Goal: Task Accomplishment & Management: Complete application form

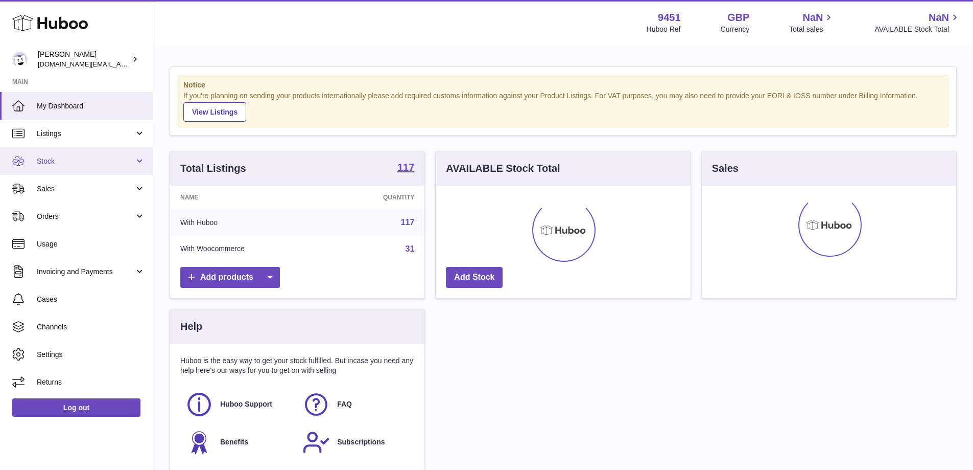
click at [97, 159] on span "Stock" at bounding box center [86, 161] width 98 height 10
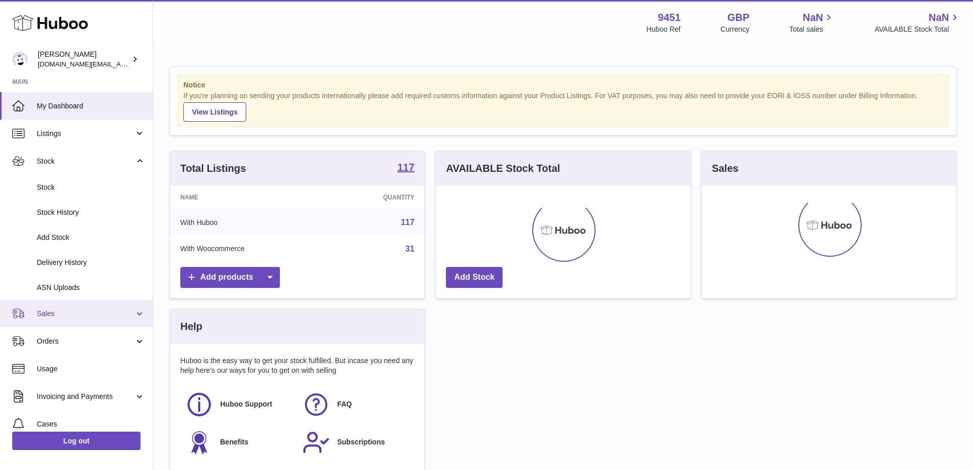
click at [136, 313] on link "Sales" at bounding box center [76, 313] width 153 height 28
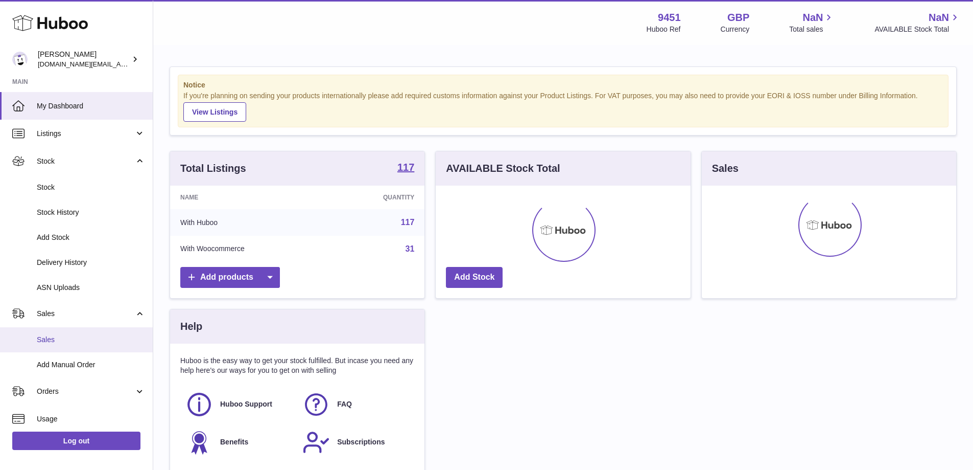
click at [62, 340] on span "Sales" at bounding box center [91, 340] width 108 height 10
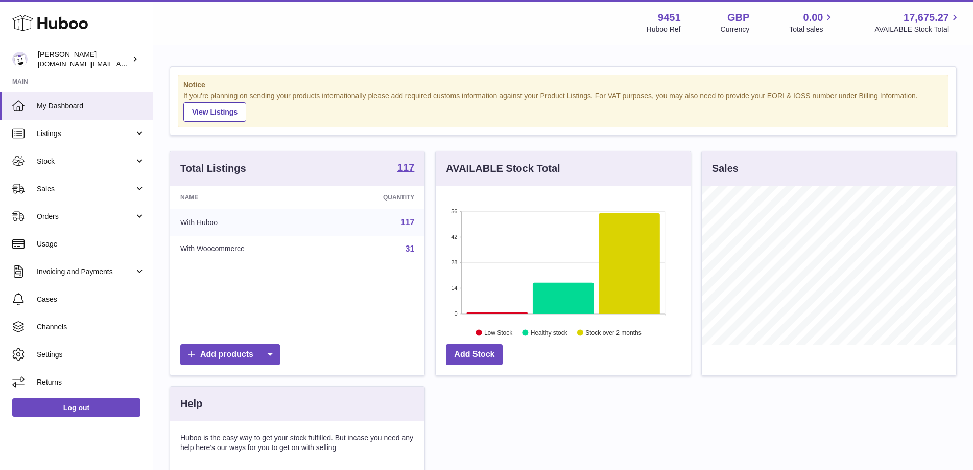
scroll to position [159, 255]
click at [99, 187] on span "Sales" at bounding box center [86, 189] width 98 height 10
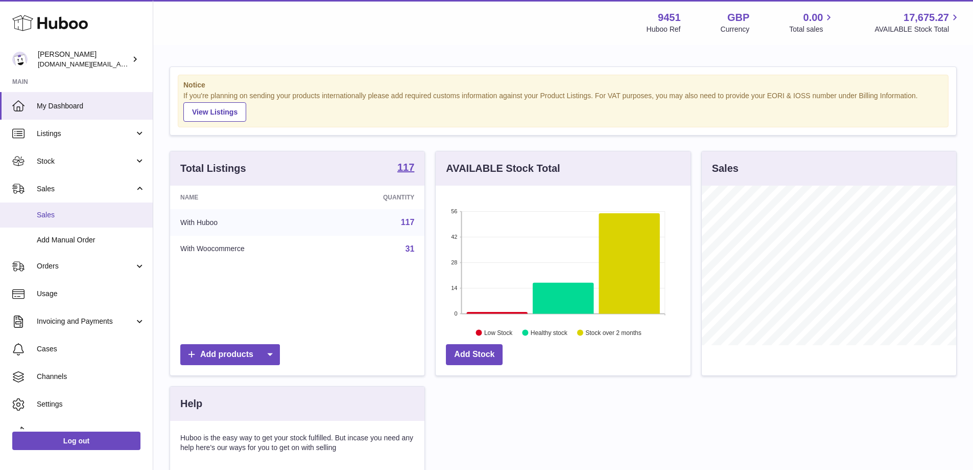
click at [87, 213] on span "Sales" at bounding box center [91, 215] width 108 height 10
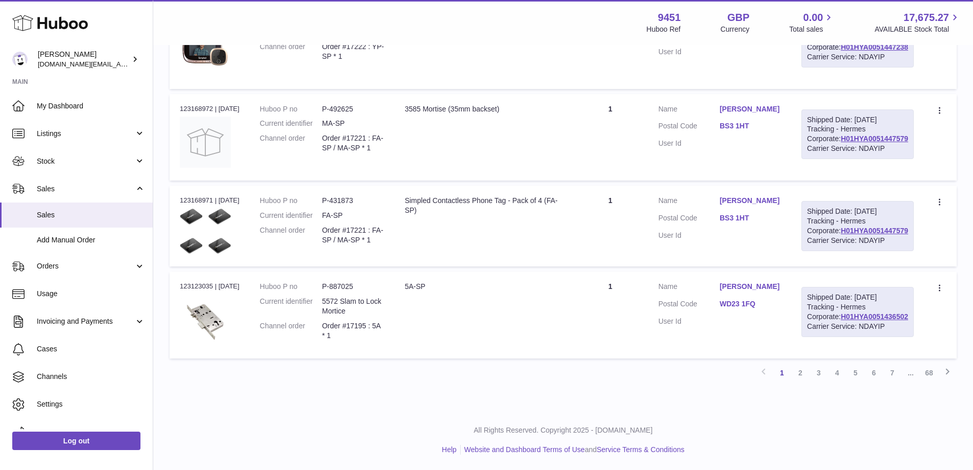
scroll to position [1025, 0]
click at [836, 377] on link "4" at bounding box center [837, 372] width 18 height 18
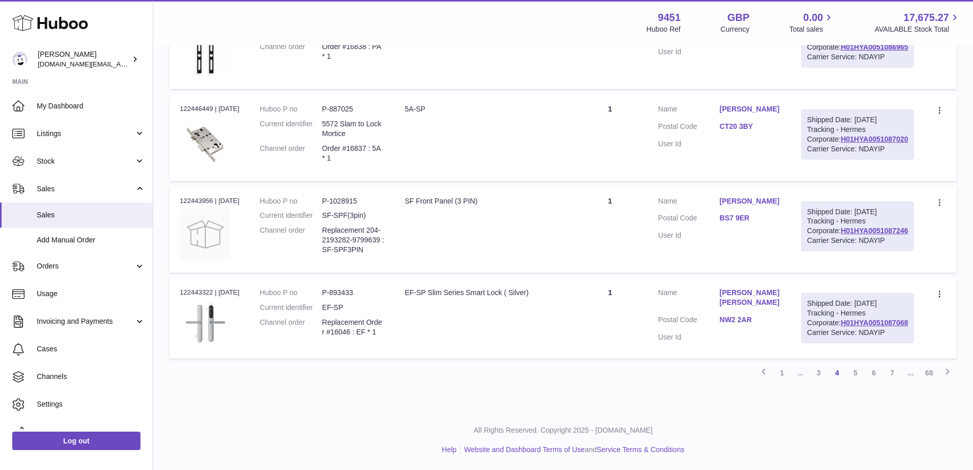
scroll to position [1025, 0]
click at [817, 373] on link "3" at bounding box center [819, 372] width 18 height 18
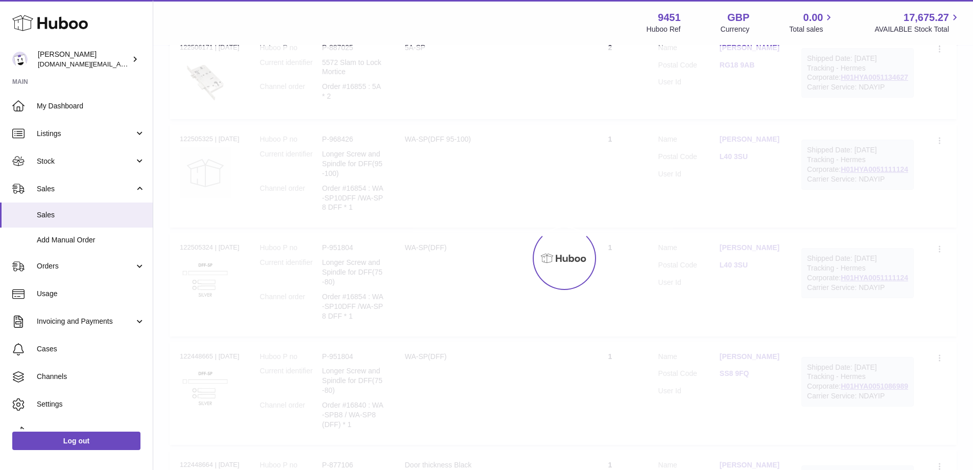
scroll to position [46, 0]
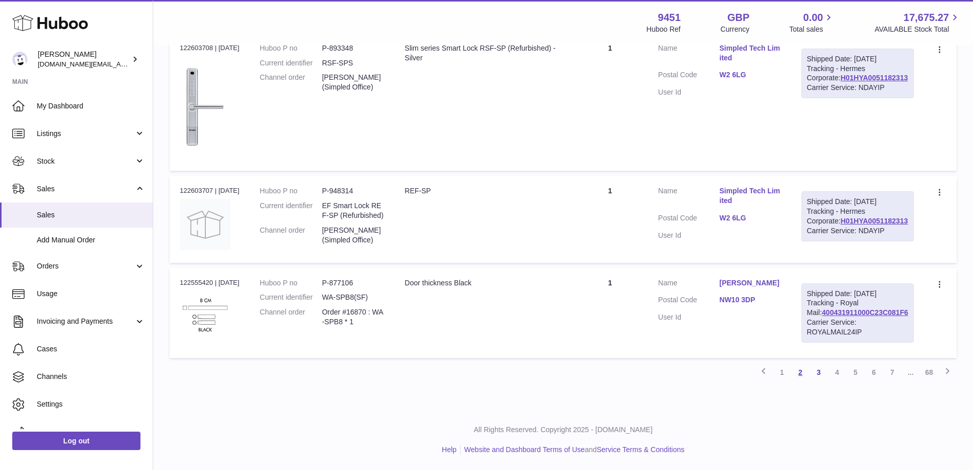
click at [793, 381] on link "2" at bounding box center [800, 372] width 18 height 18
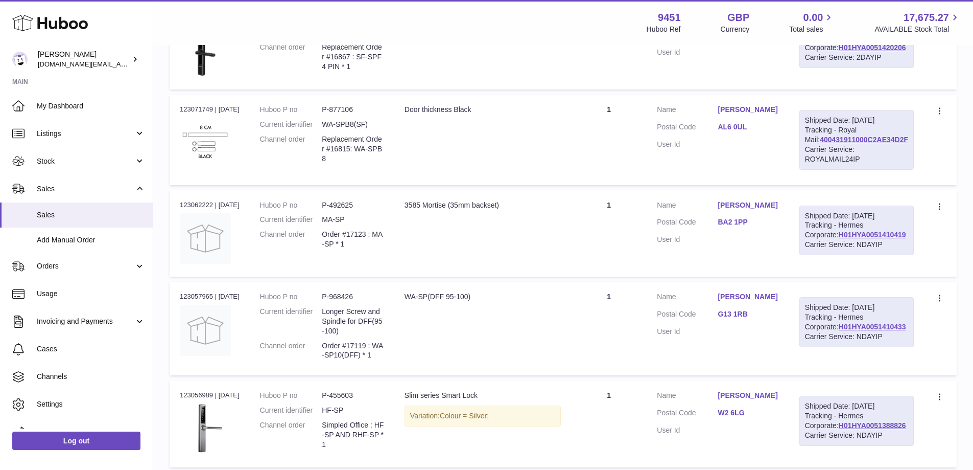
scroll to position [241, 0]
drag, startPoint x: 972, startPoint y: 194, endPoint x: 973, endPoint y: 166, distance: 28.1
click at [973, 166] on div "My Huboo - Sales report Shipped Current Sales with Huboo Sales Shipped From Hub…" at bounding box center [563, 393] width 820 height 1177
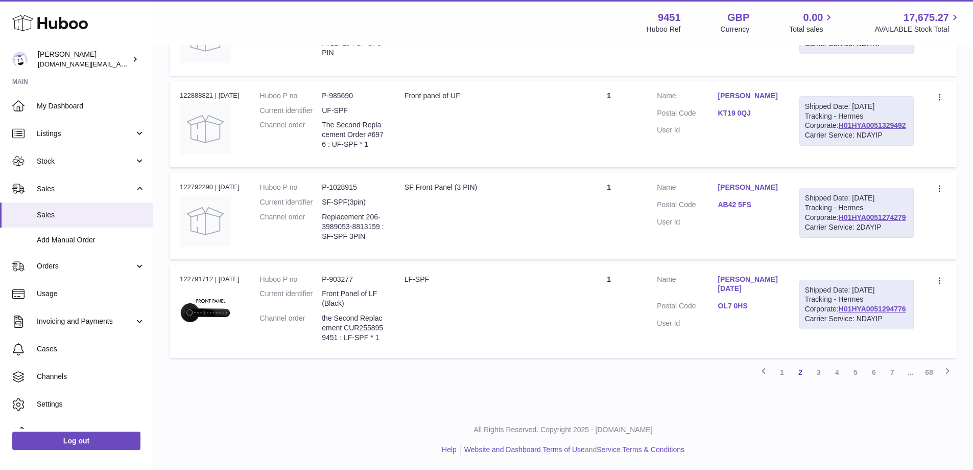
scroll to position [928, 0]
click at [786, 373] on link "1" at bounding box center [782, 372] width 18 height 18
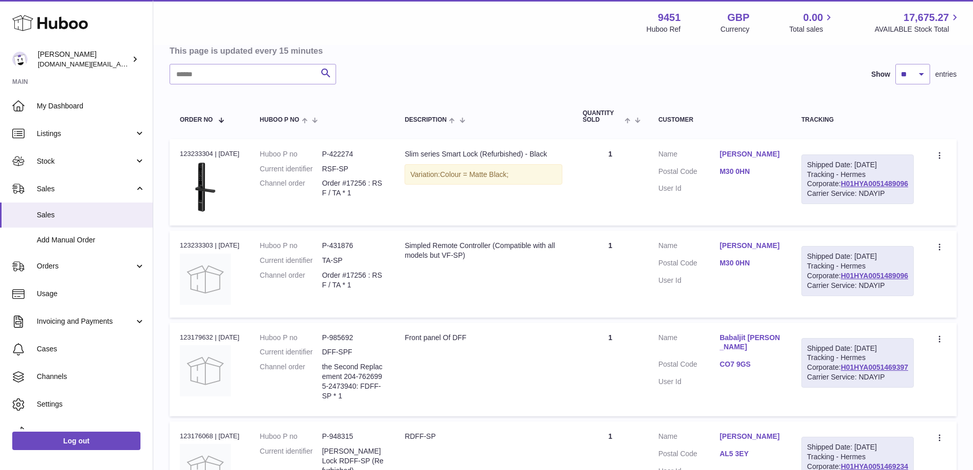
scroll to position [102, 0]
click at [116, 162] on span "Stock" at bounding box center [86, 161] width 98 height 10
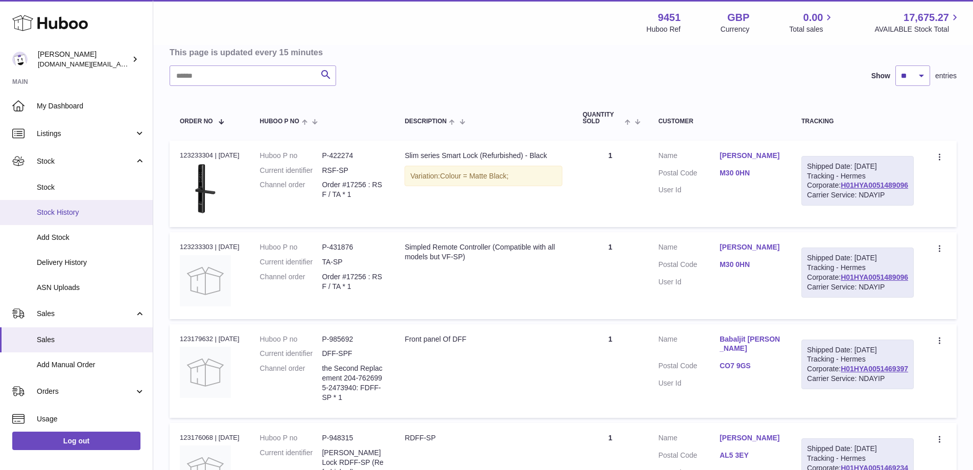
click at [79, 216] on span "Stock History" at bounding box center [91, 212] width 108 height 10
click at [80, 214] on span "Stock History" at bounding box center [91, 212] width 108 height 10
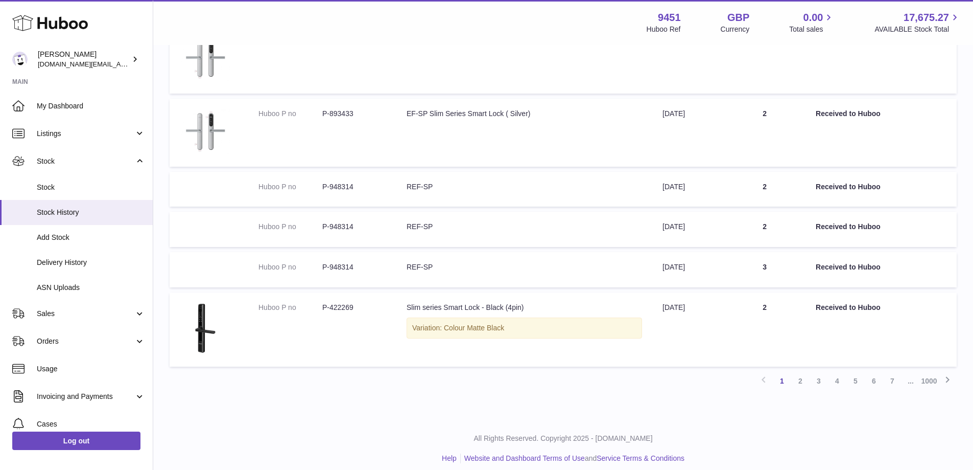
scroll to position [480, 0]
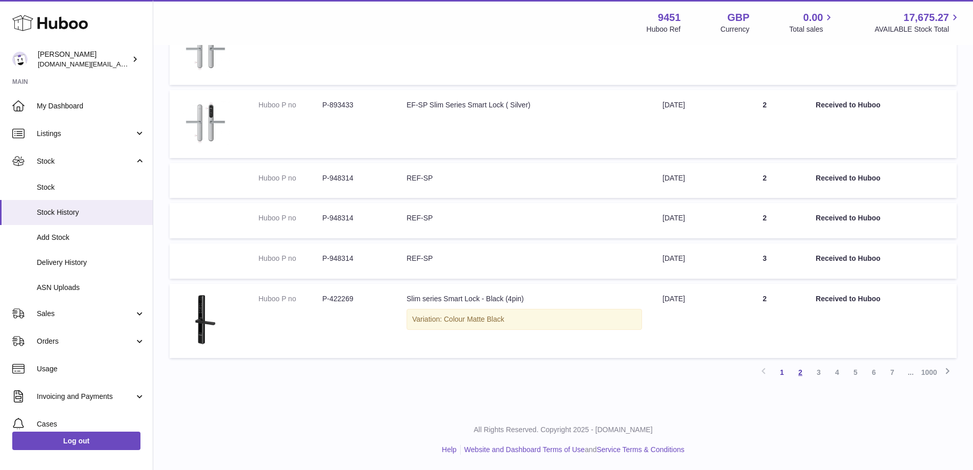
click at [803, 371] on link "2" at bounding box center [800, 372] width 18 height 18
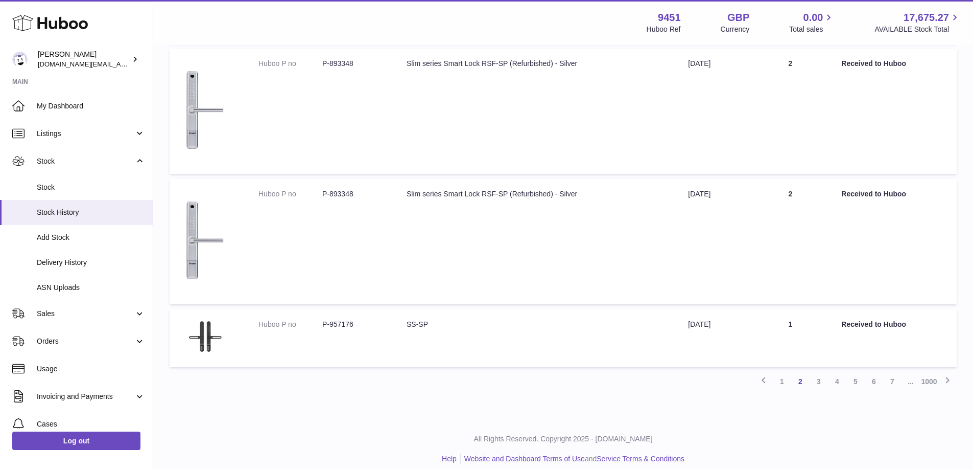
scroll to position [584, 0]
click at [838, 387] on link "4" at bounding box center [837, 380] width 18 height 18
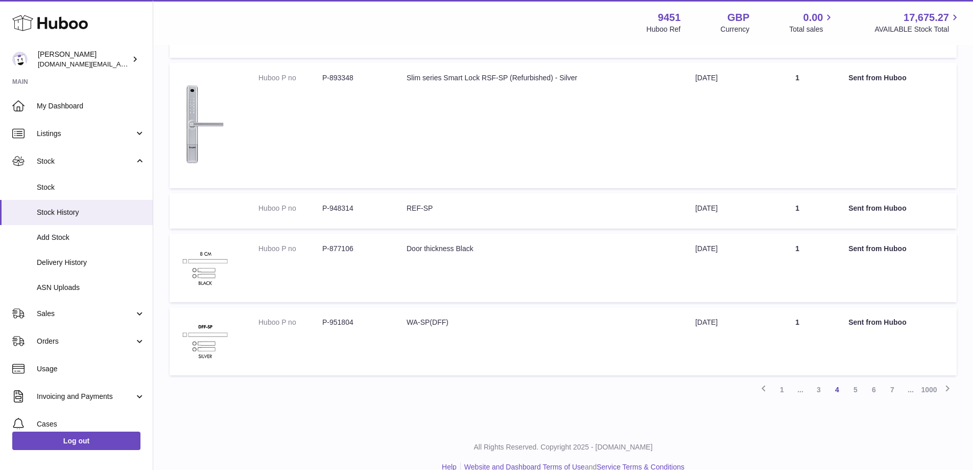
scroll to position [527, 0]
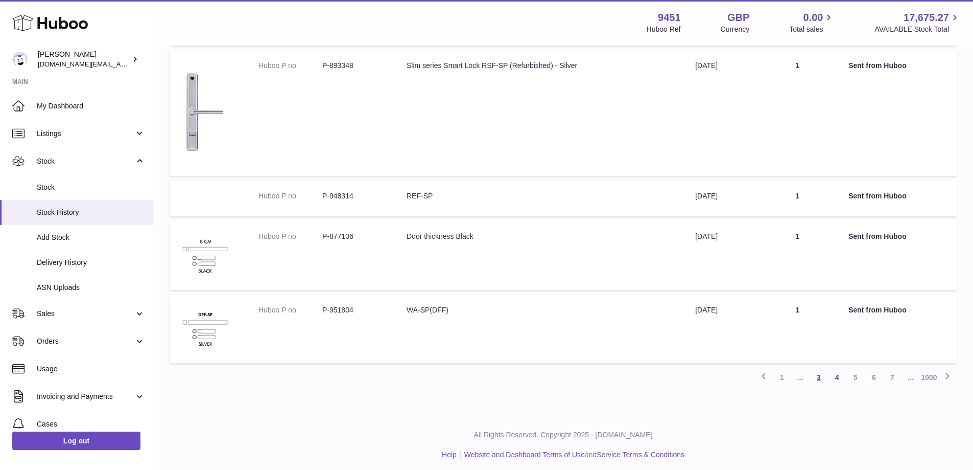
click at [821, 376] on link "3" at bounding box center [819, 377] width 18 height 18
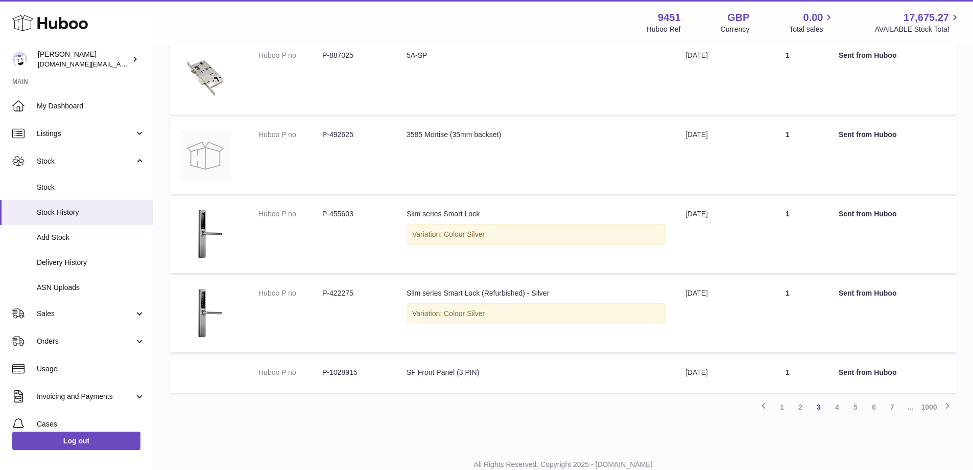
scroll to position [526, 0]
click at [838, 401] on link "4" at bounding box center [837, 404] width 18 height 18
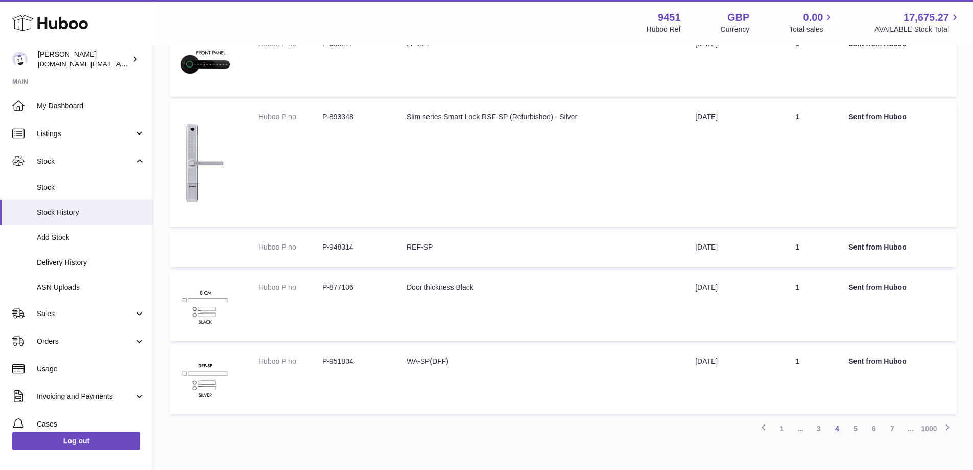
scroll to position [532, 0]
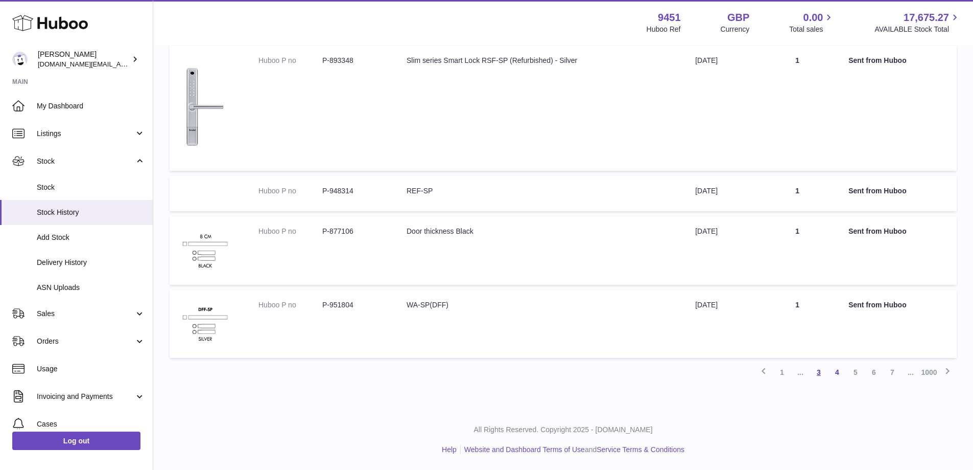
click at [822, 371] on link "3" at bounding box center [819, 372] width 18 height 18
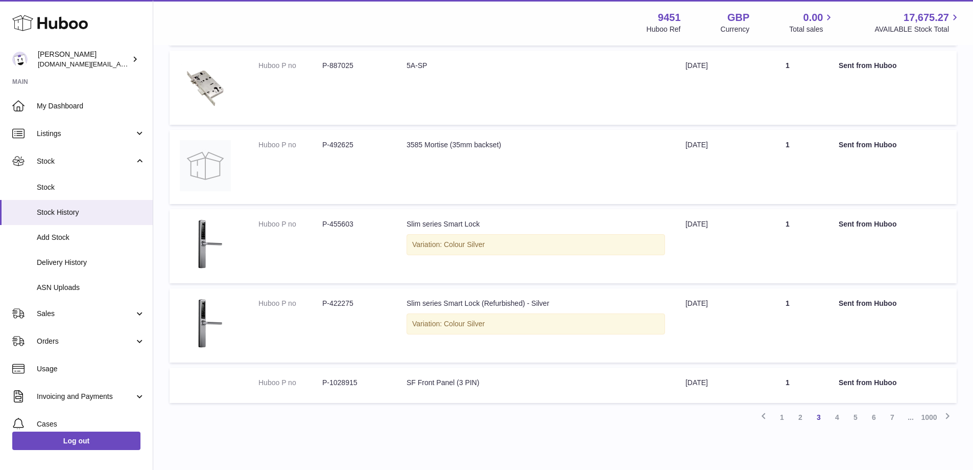
scroll to position [557, 0]
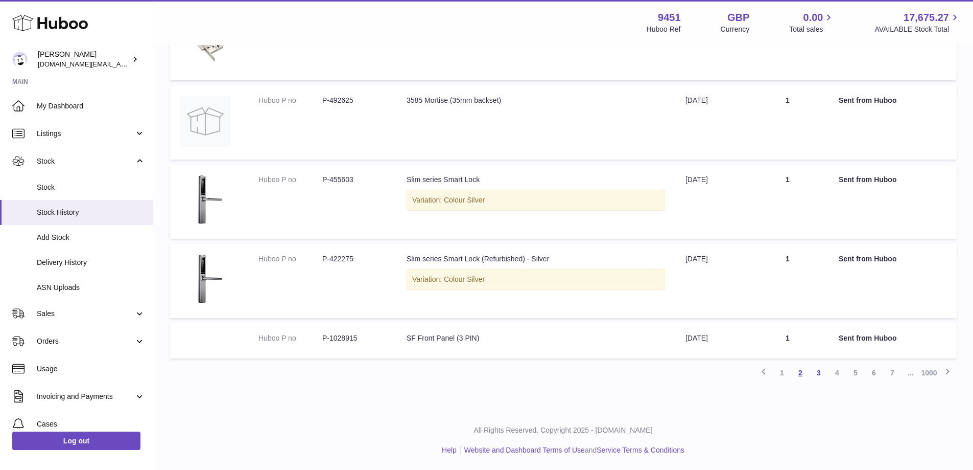
click at [799, 377] on link "2" at bounding box center [800, 372] width 18 height 18
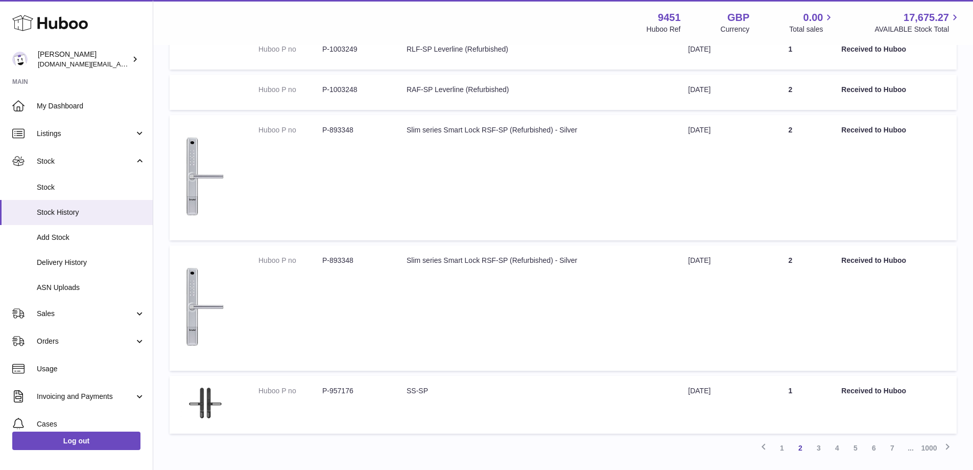
scroll to position [593, 0]
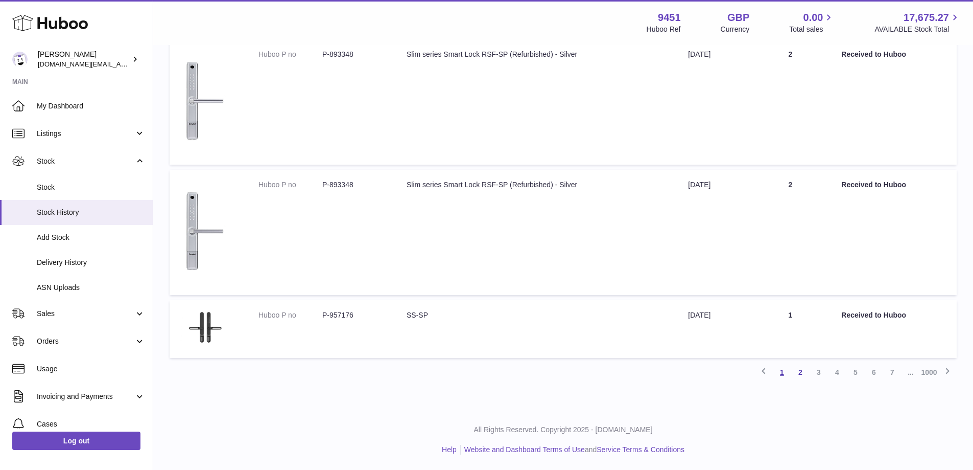
click at [779, 372] on link "1" at bounding box center [782, 372] width 18 height 18
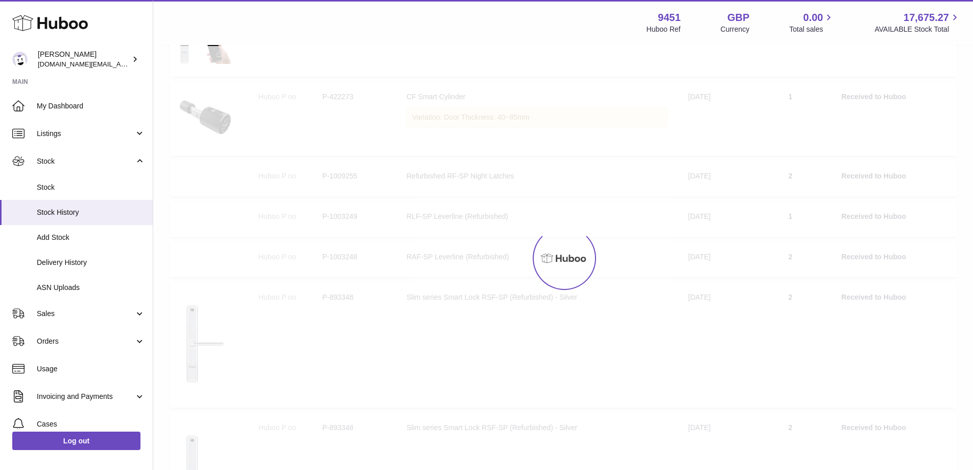
scroll to position [46, 0]
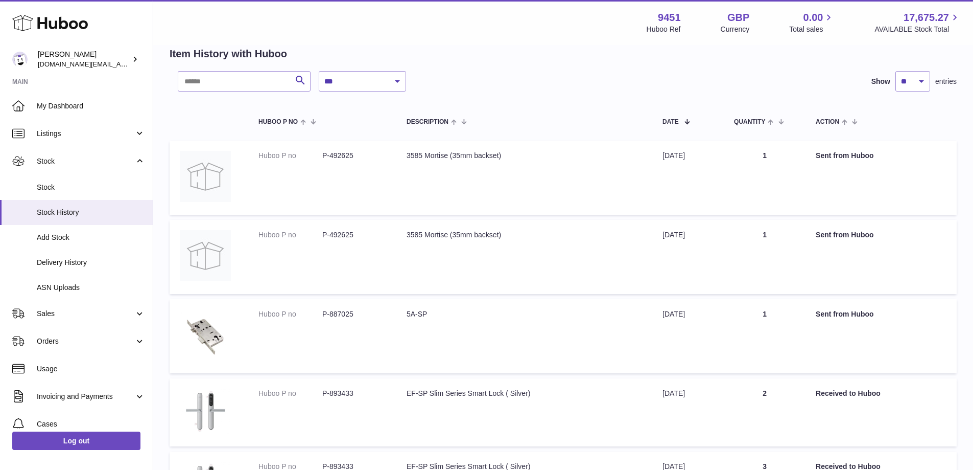
drag, startPoint x: 972, startPoint y: 105, endPoint x: 973, endPoint y: 110, distance: 5.1
click at [973, 110] on div "**********" at bounding box center [563, 421] width 820 height 843
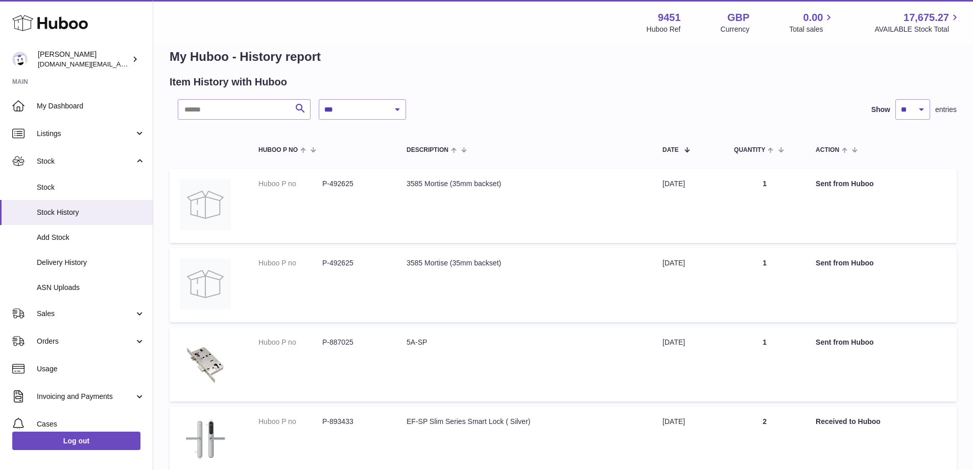
scroll to position [0, 0]
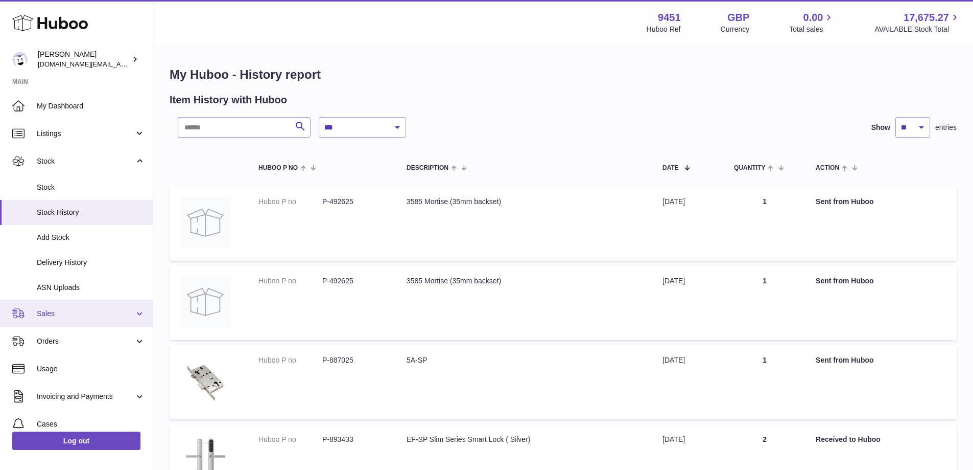
click at [78, 318] on span "Sales" at bounding box center [86, 314] width 98 height 10
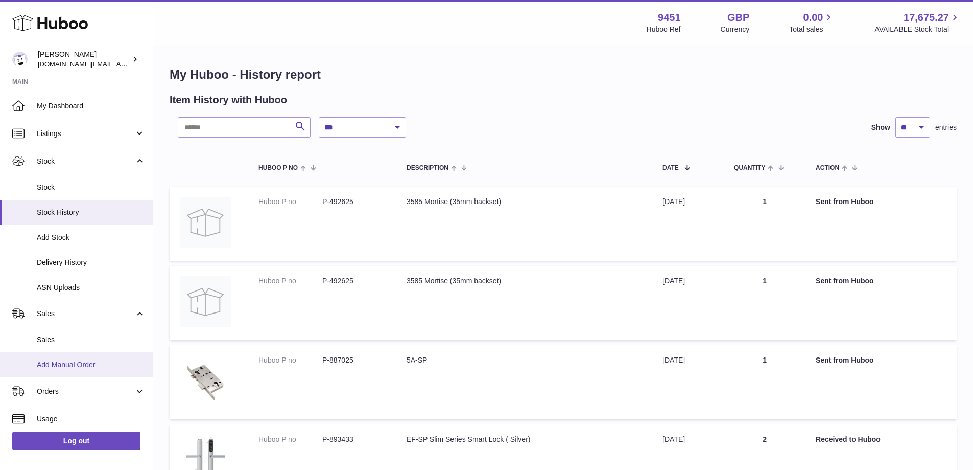
click at [89, 369] on span "Add Manual Order" at bounding box center [91, 365] width 108 height 10
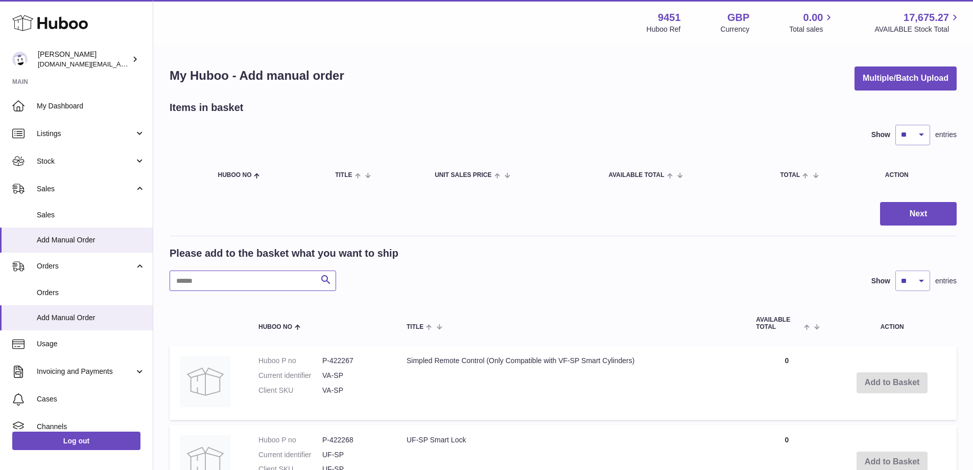
click at [284, 284] on input "text" at bounding box center [253, 280] width 167 height 20
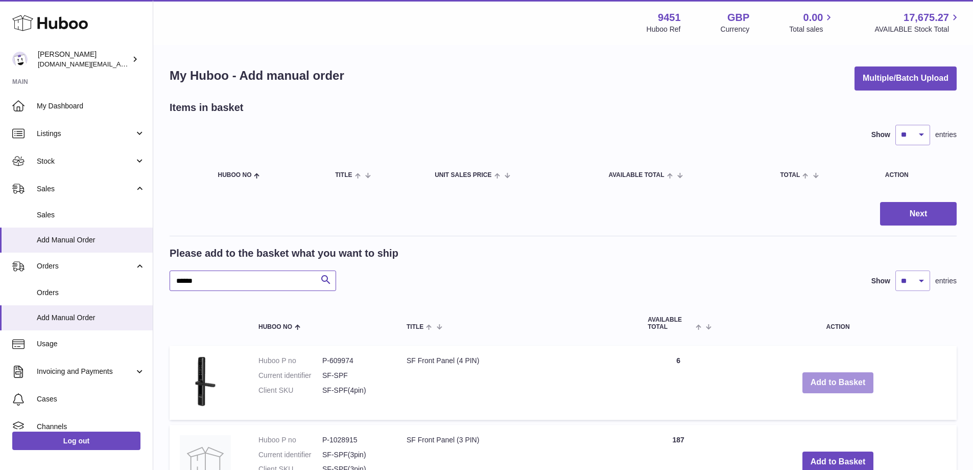
type input "******"
click at [847, 389] on button "Add to Basket" at bounding box center [839, 382] width 72 height 21
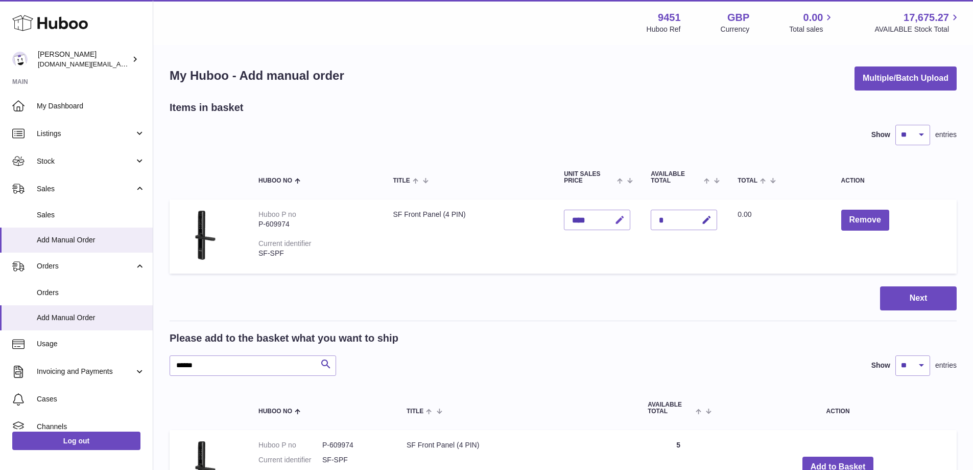
click at [619, 222] on icon "button" at bounding box center [620, 220] width 11 height 11
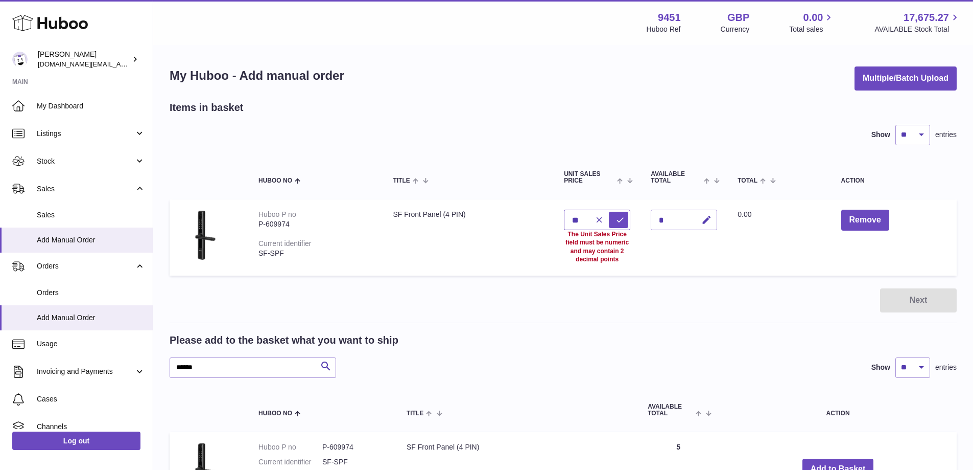
type input "*"
click at [619, 214] on button "submit" at bounding box center [618, 220] width 19 height 16
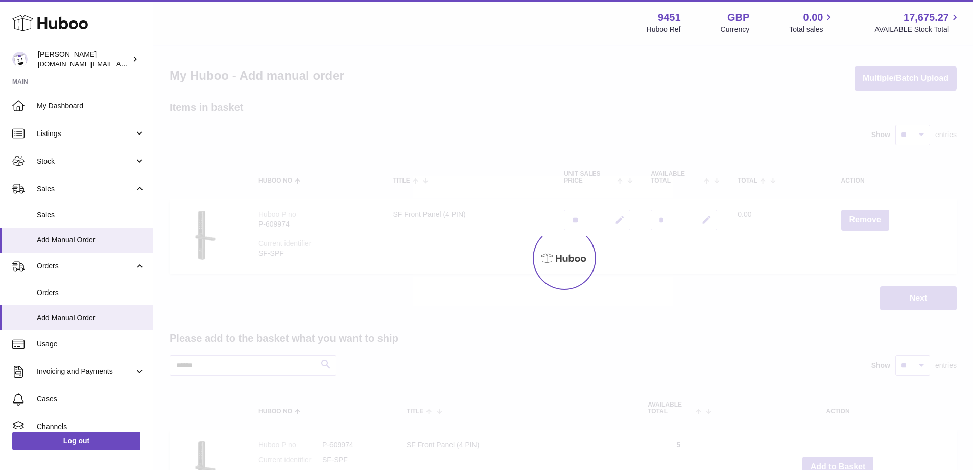
type input "*****"
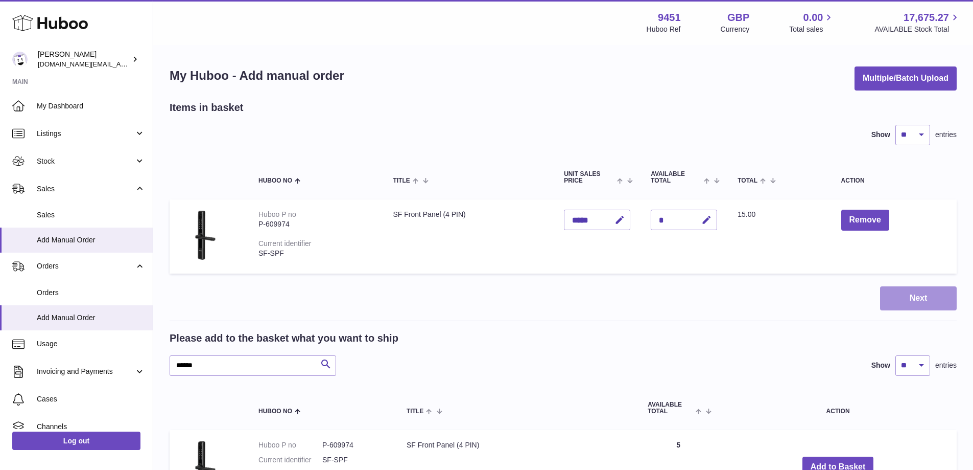
click at [925, 301] on button "Next" at bounding box center [918, 298] width 77 height 24
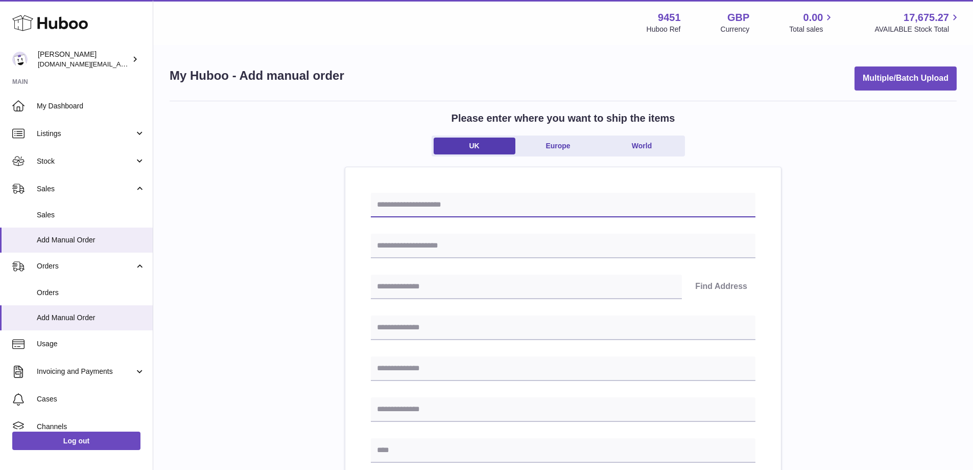
click at [410, 202] on input "text" at bounding box center [563, 205] width 385 height 25
type input "**********"
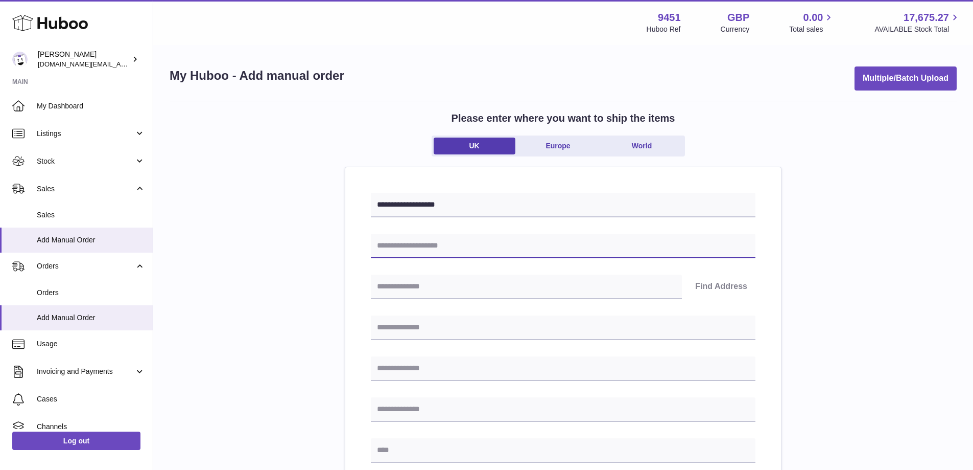
click at [423, 250] on input "text" at bounding box center [563, 245] width 385 height 25
type input "**********"
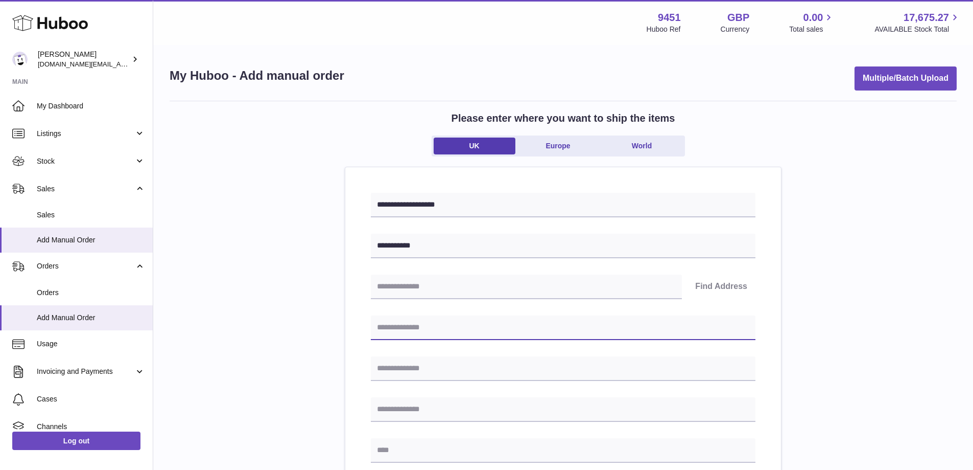
click at [425, 332] on input "text" at bounding box center [563, 327] width 385 height 25
type input "**********"
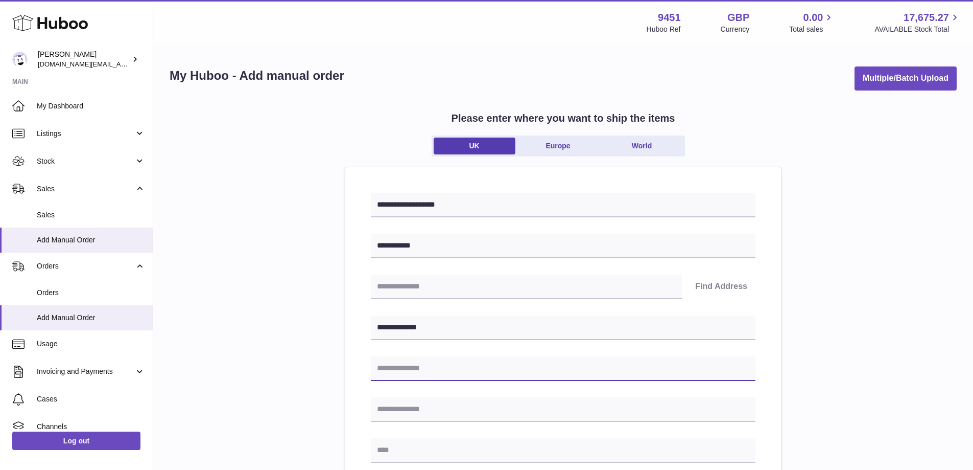
click at [426, 373] on input "text" at bounding box center [563, 368] width 385 height 25
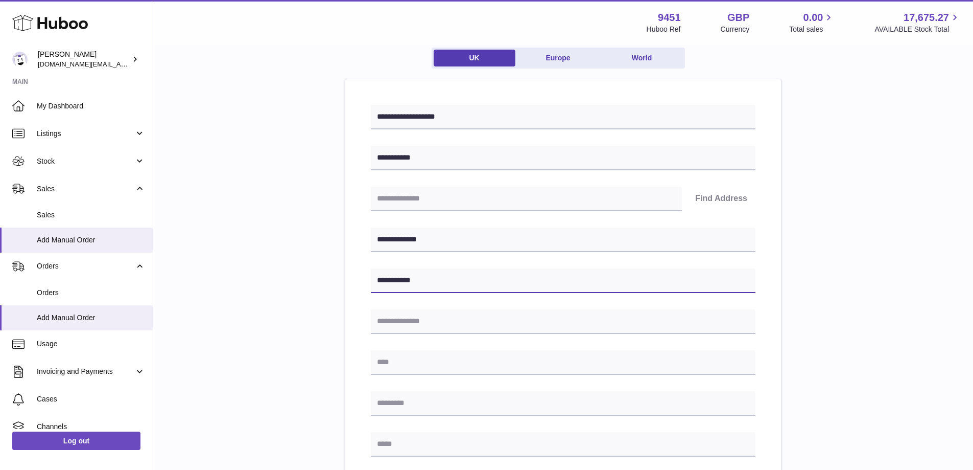
scroll to position [100, 0]
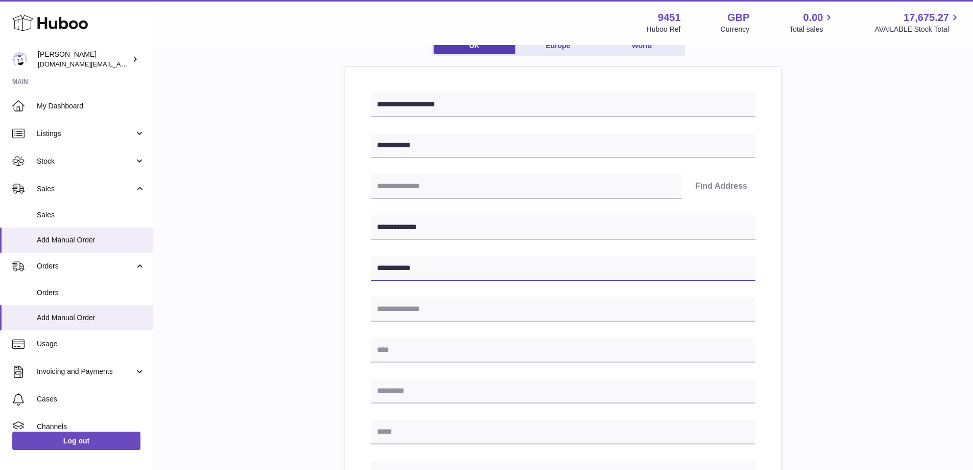
drag, startPoint x: 431, startPoint y: 270, endPoint x: 360, endPoint y: 270, distance: 71.0
click at [360, 270] on div "**********" at bounding box center [563, 389] width 436 height 645
type input "**********"
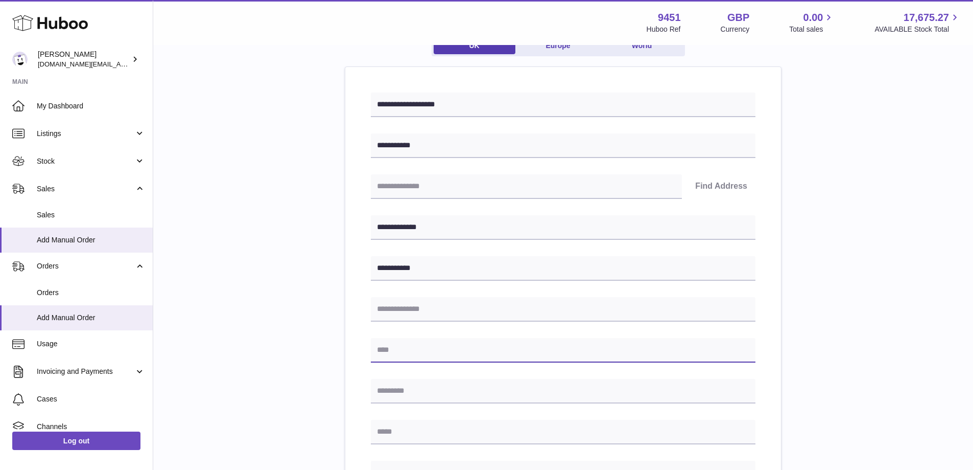
click at [416, 354] on input "text" at bounding box center [563, 350] width 385 height 25
paste input "**********"
type input "**********"
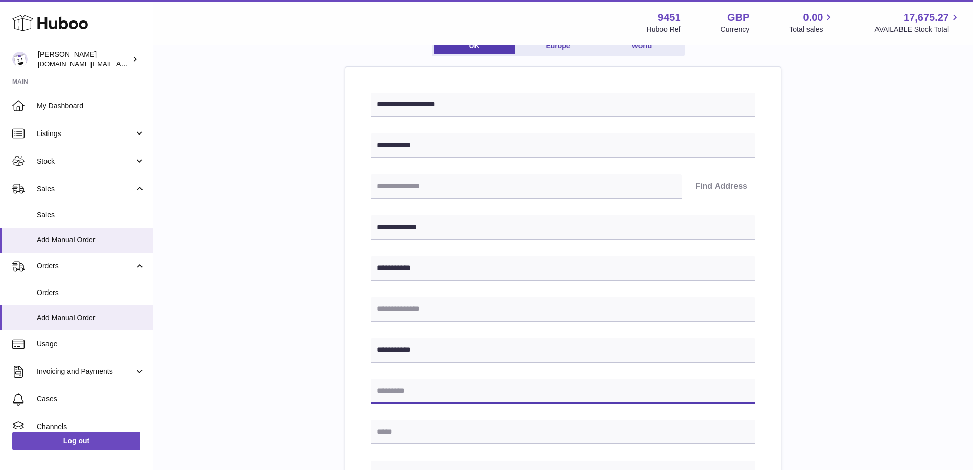
click at [426, 396] on input "text" at bounding box center [563, 391] width 385 height 25
type input "********"
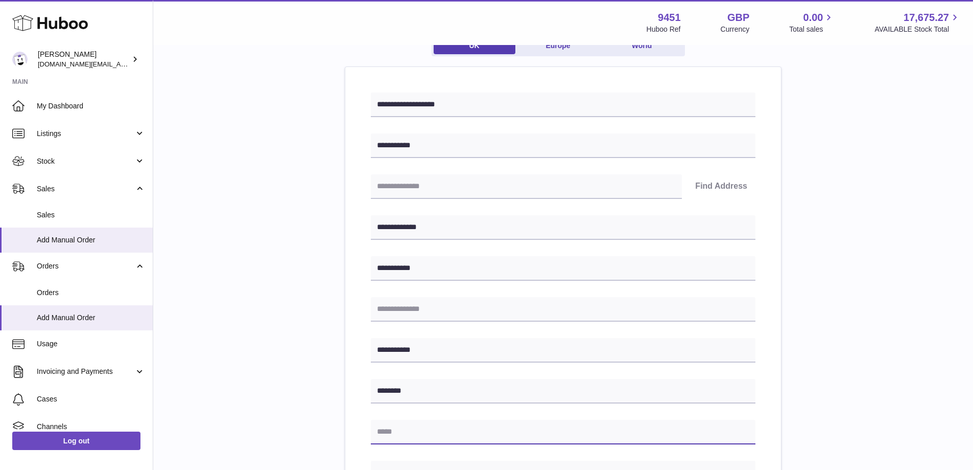
click at [416, 426] on input "text" at bounding box center [563, 431] width 385 height 25
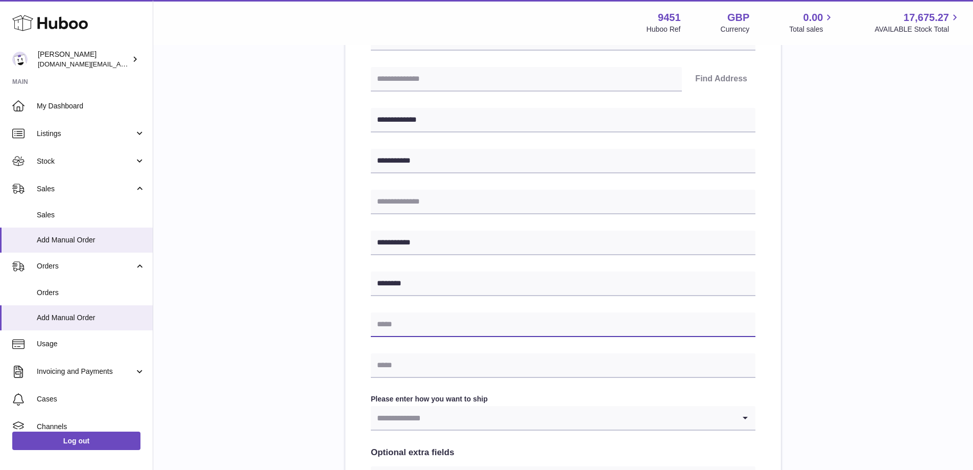
scroll to position [210, 0]
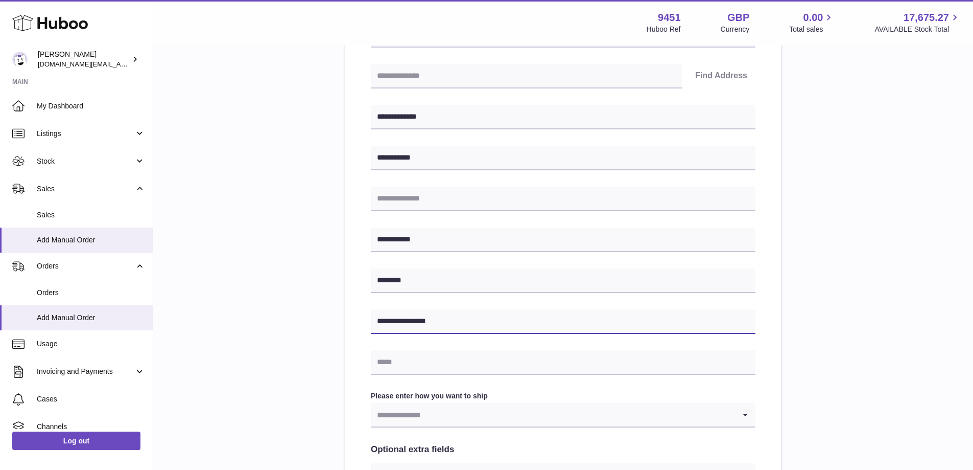
type input "**********"
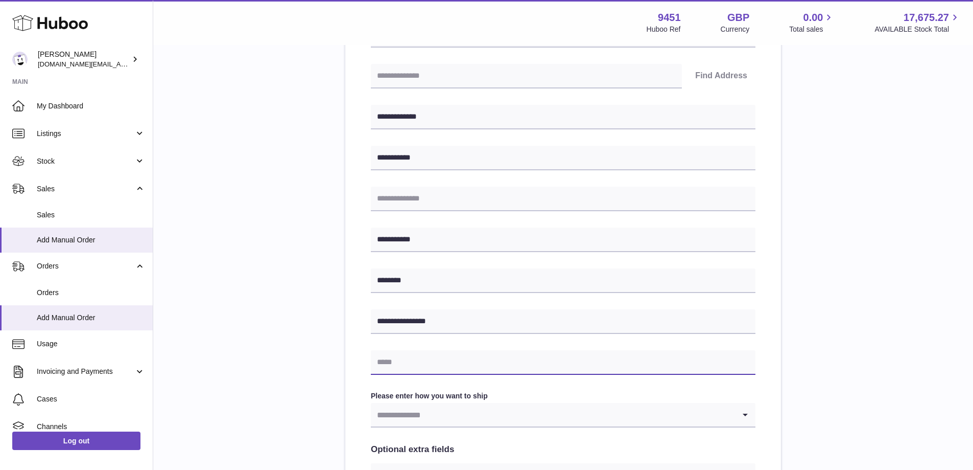
click at [474, 365] on input "text" at bounding box center [563, 362] width 385 height 25
type input "**********"
click at [487, 414] on input "Search for option" at bounding box center [553, 415] width 364 height 24
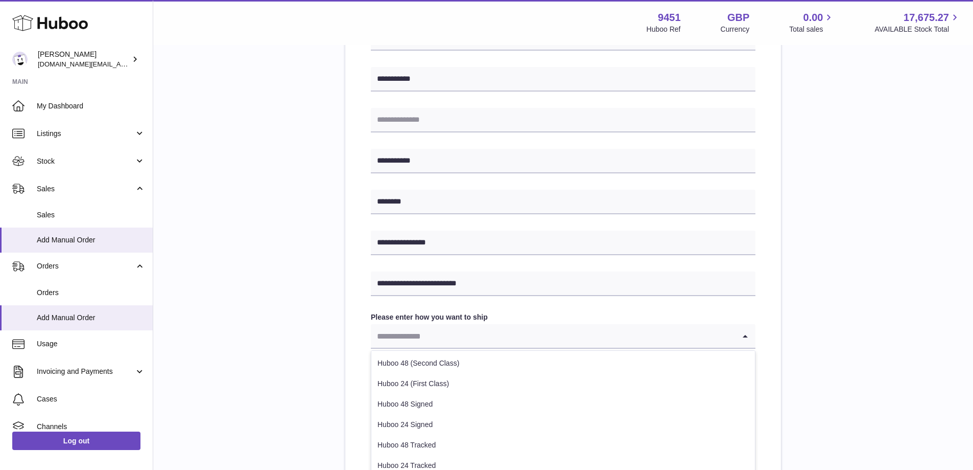
scroll to position [338, 0]
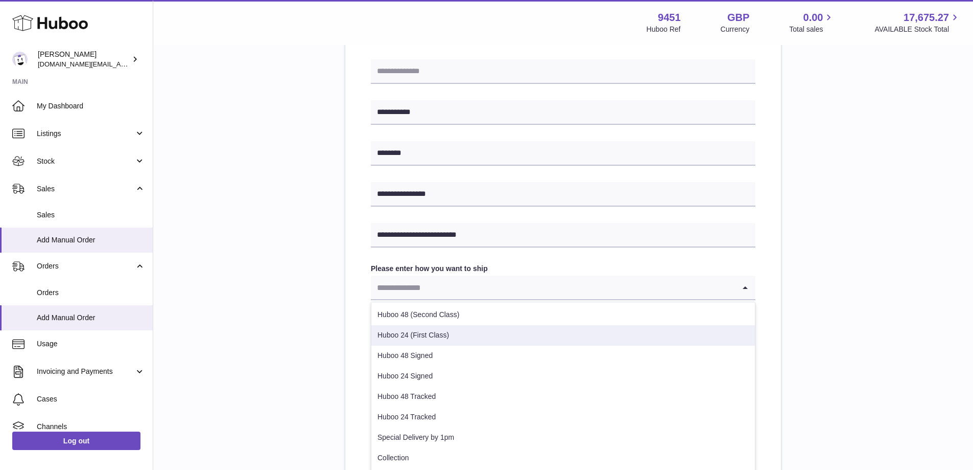
click at [429, 336] on li "Huboo 24 (First Class)" at bounding box center [563, 335] width 384 height 20
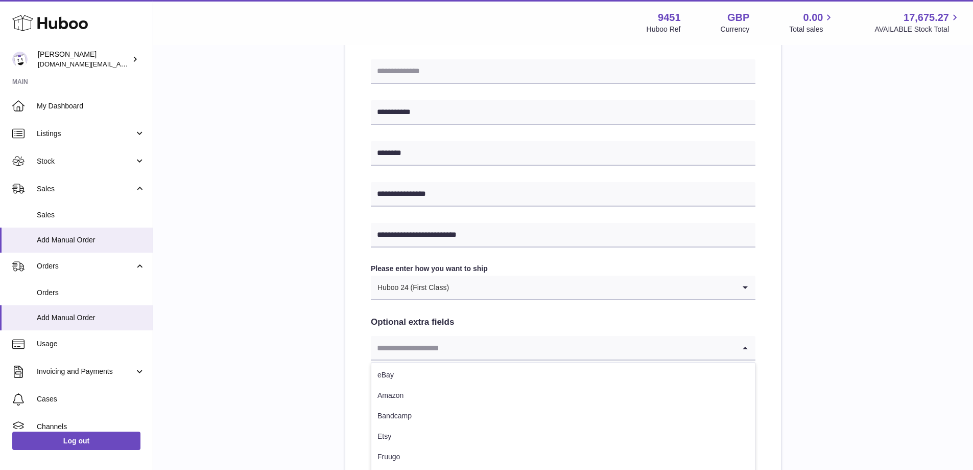
click at [653, 355] on input "Search for option" at bounding box center [553, 348] width 364 height 24
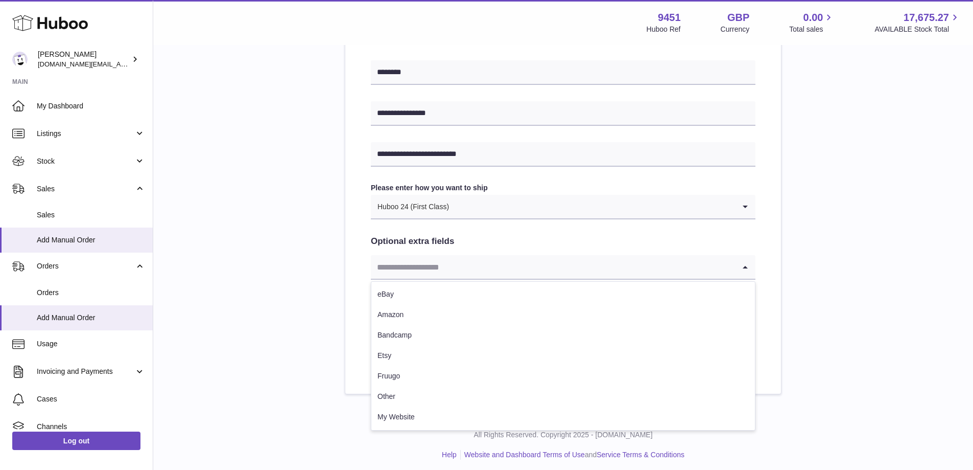
scroll to position [424, 0]
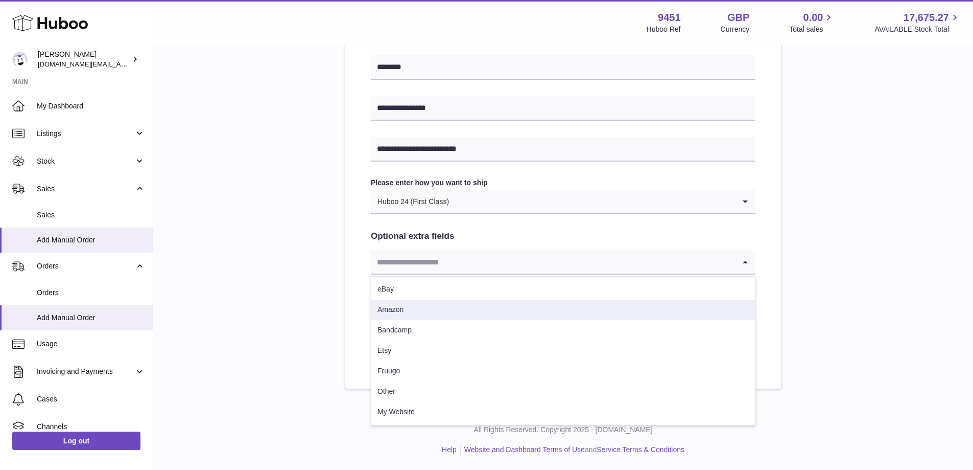
click at [396, 312] on li "Amazon" at bounding box center [563, 309] width 384 height 20
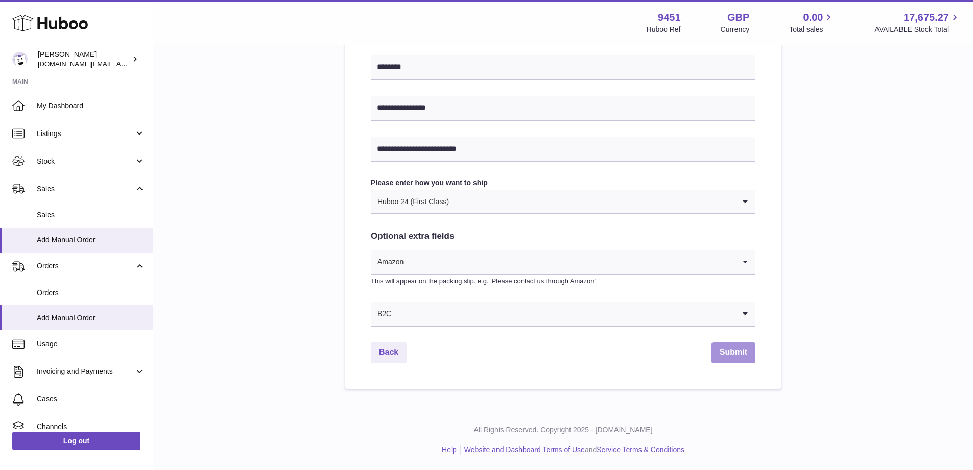
click at [727, 352] on button "Submit" at bounding box center [734, 352] width 44 height 21
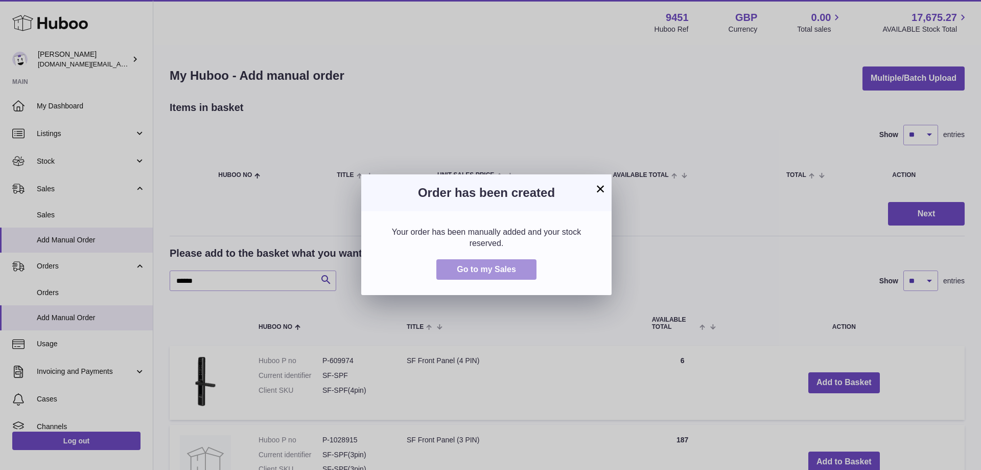
click at [494, 270] on span "Go to my Sales" at bounding box center [486, 269] width 59 height 9
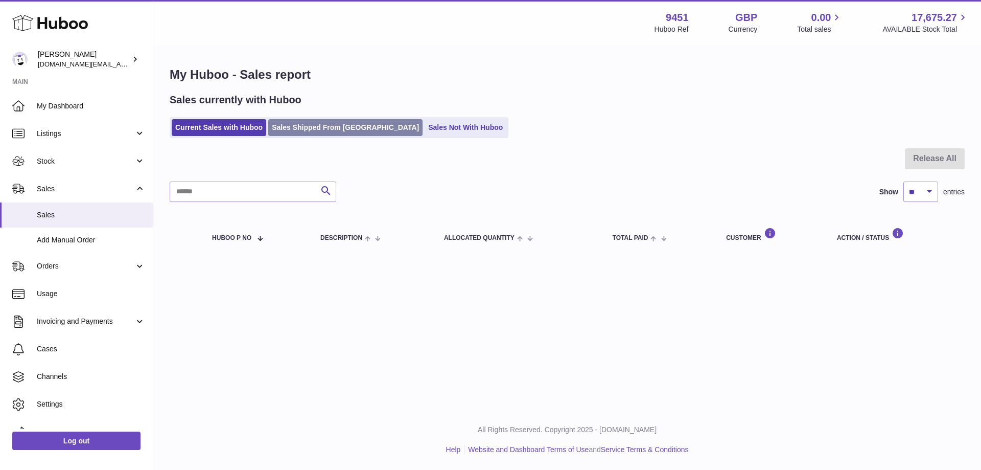
click at [306, 125] on link "Sales Shipped From [GEOGRAPHIC_DATA]" at bounding box center [345, 127] width 154 height 17
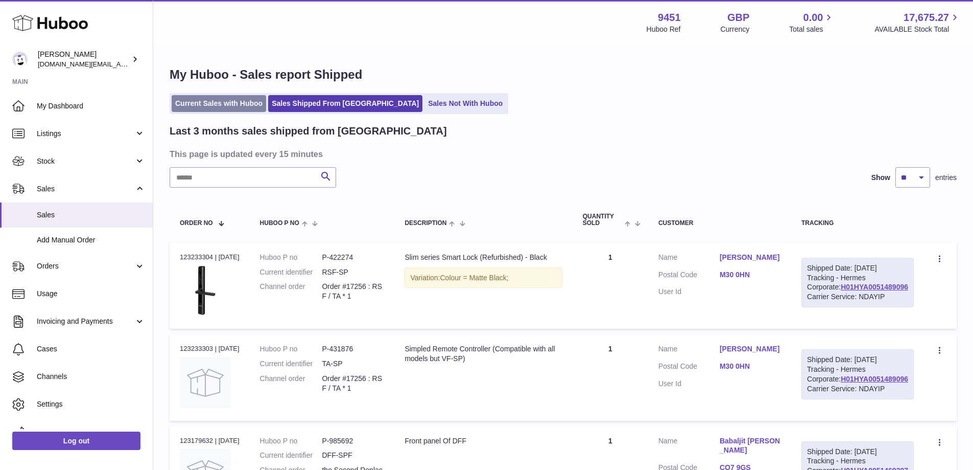
click at [225, 108] on link "Current Sales with Huboo" at bounding box center [219, 103] width 95 height 17
